Goal: Navigation & Orientation: Find specific page/section

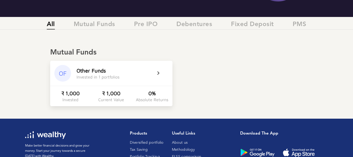
scroll to position [78, 0]
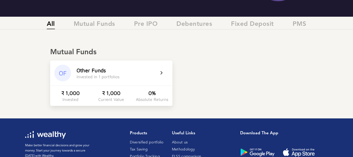
click at [162, 74] on icon at bounding box center [164, 73] width 13 height 6
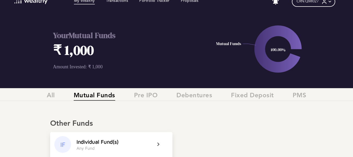
scroll to position [0, 0]
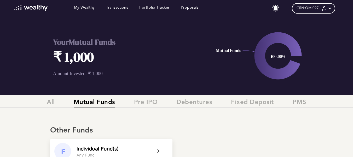
click at [127, 9] on link "Transactions" at bounding box center [117, 8] width 22 height 6
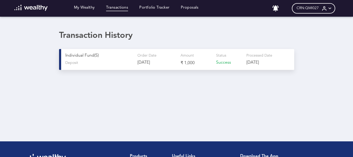
click at [272, 63] on p "[DATE]" at bounding box center [259, 62] width 26 height 5
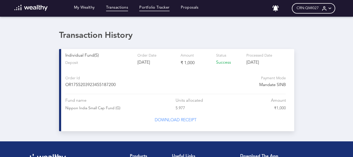
click at [154, 9] on link "Portfolio Tracker" at bounding box center [154, 8] width 30 height 6
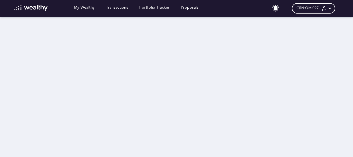
click at [87, 6] on link "My Wealthy" at bounding box center [84, 8] width 21 height 6
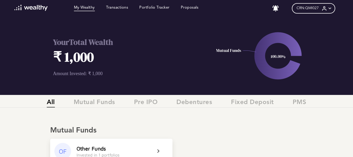
click at [332, 8] on icon at bounding box center [329, 8] width 5 height 5
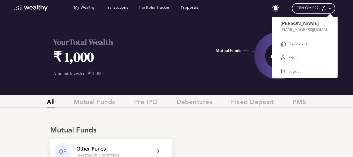
click at [213, 73] on div at bounding box center [176, 78] width 353 height 157
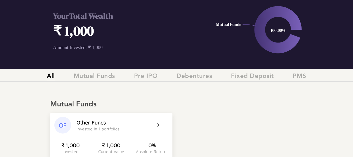
scroll to position [52, 0]
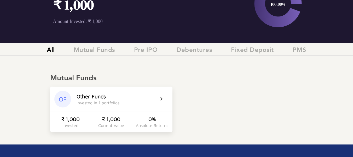
click at [160, 99] on icon at bounding box center [164, 99] width 13 height 6
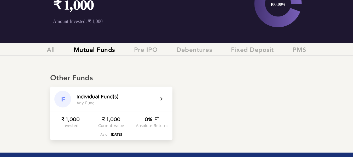
click at [160, 99] on icon at bounding box center [164, 99] width 13 height 6
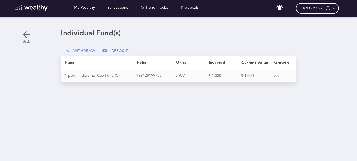
click at [25, 37] on icon at bounding box center [26, 34] width 10 height 10
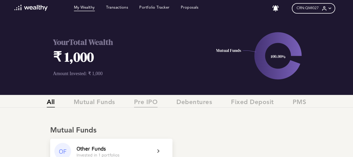
click at [145, 102] on span "Pre IPO" at bounding box center [146, 103] width 24 height 9
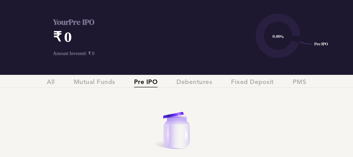
scroll to position [26, 0]
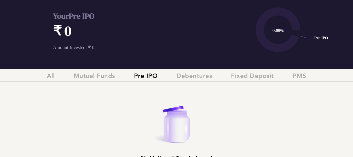
click at [200, 101] on img at bounding box center [176, 118] width 52 height 65
click at [199, 80] on span "Debentures" at bounding box center [194, 77] width 36 height 9
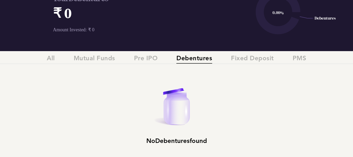
scroll to position [52, 0]
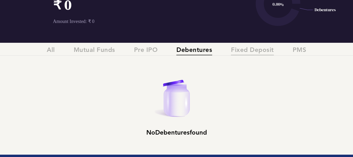
click at [258, 48] on span "Fixed Deposit" at bounding box center [252, 51] width 43 height 9
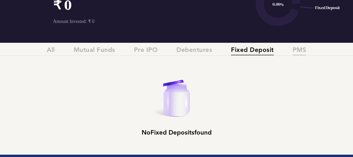
click at [298, 51] on span "PMS" at bounding box center [300, 51] width 14 height 9
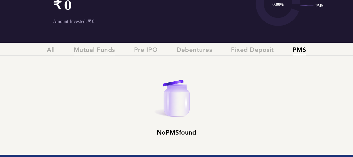
click at [99, 55] on span "Mutual Funds" at bounding box center [95, 51] width 42 height 9
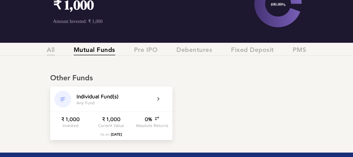
click at [53, 50] on span "All" at bounding box center [51, 51] width 8 height 9
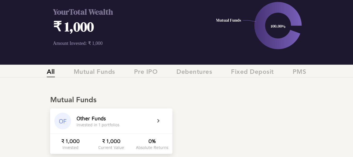
scroll to position [0, 0]
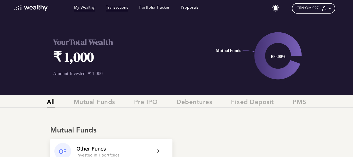
click at [124, 8] on link "Transactions" at bounding box center [117, 8] width 22 height 6
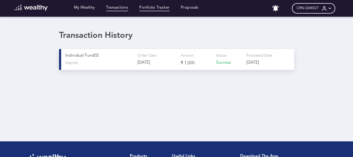
click at [149, 9] on link "Portfolio Tracker" at bounding box center [154, 8] width 30 height 6
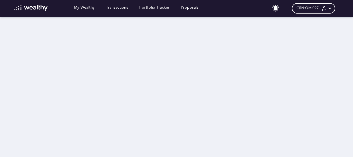
click at [195, 8] on link "Proposals" at bounding box center [190, 8] width 18 height 6
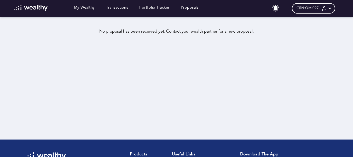
click at [161, 6] on link "Portfolio Tracker" at bounding box center [154, 8] width 30 height 6
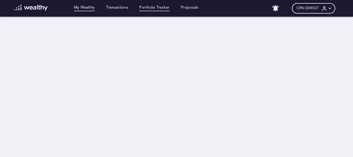
click at [91, 8] on link "My Wealthy" at bounding box center [84, 8] width 21 height 6
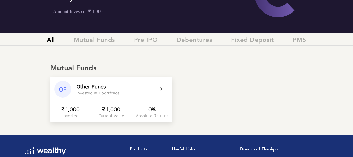
scroll to position [78, 0]
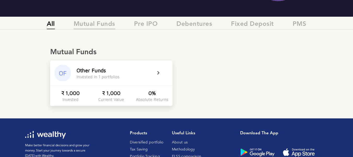
click at [101, 24] on span "Mutual Funds" at bounding box center [95, 25] width 42 height 9
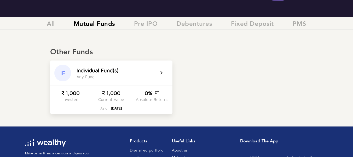
click at [160, 75] on icon at bounding box center [164, 73] width 13 height 6
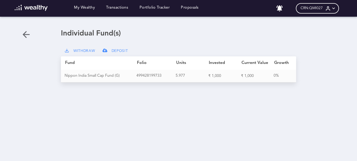
click at [332, 8] on icon at bounding box center [333, 8] width 5 height 5
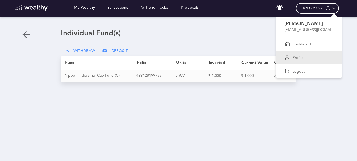
click at [306, 55] on div "Profile" at bounding box center [308, 58] width 65 height 14
